Goal: Task Accomplishment & Management: Manage account settings

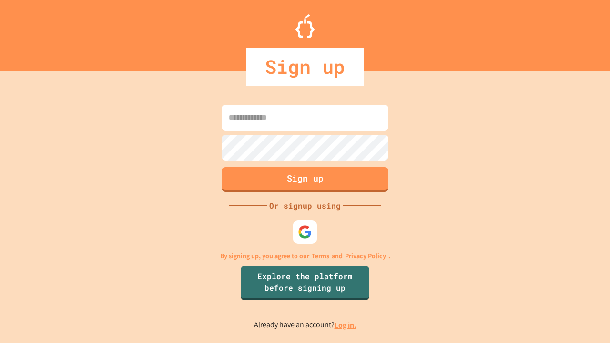
click at [346, 325] on link "Log in." at bounding box center [345, 325] width 22 height 10
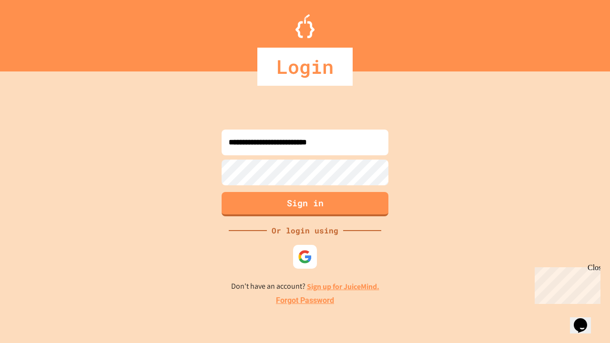
type input "**********"
